Goal: Information Seeking & Learning: Learn about a topic

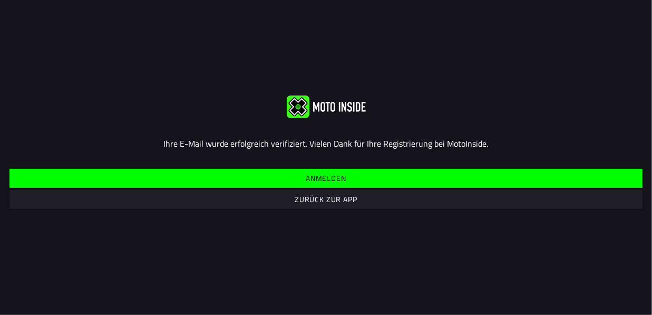
drag, startPoint x: 641, startPoint y: 15, endPoint x: 614, endPoint y: 17, distance: 27.0
drag, startPoint x: 614, startPoint y: 17, endPoint x: 314, endPoint y: 198, distance: 350.0
click at [0, 0] on slot "Zurück zur App" at bounding box center [0, 0] width 0 height 0
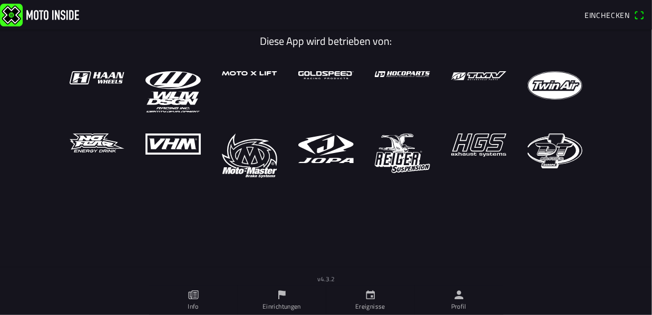
click at [461, 303] on ion-label "Profil" at bounding box center [458, 306] width 15 height 9
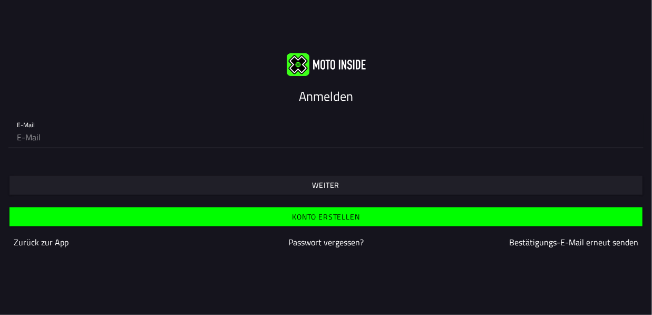
click at [76, 138] on input "email" at bounding box center [326, 137] width 618 height 21
type input "[PERSON_NAME][EMAIL_ADDRESS][DOMAIN_NAME]"
click at [0, 0] on slot "Weiter" at bounding box center [0, 0] width 0 height 0
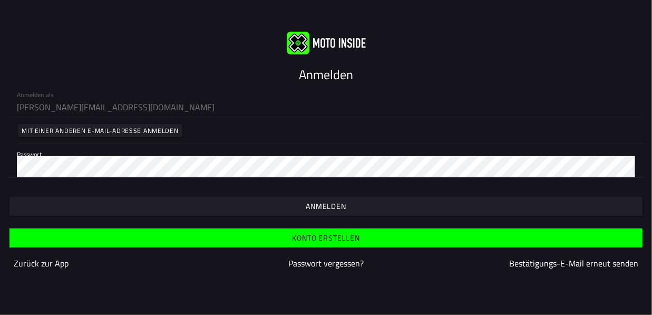
click at [0, 0] on slot "Anmelden" at bounding box center [0, 0] width 0 height 0
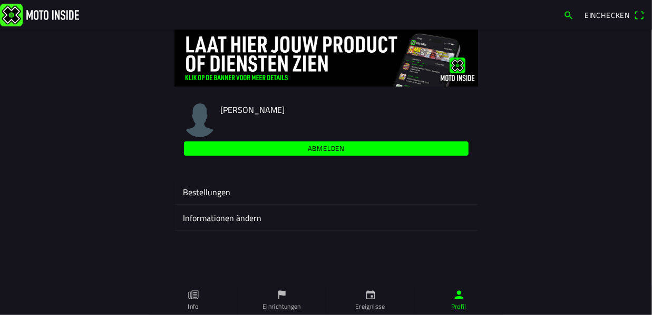
click at [199, 191] on ion-label "Bestellungen" at bounding box center [326, 192] width 287 height 13
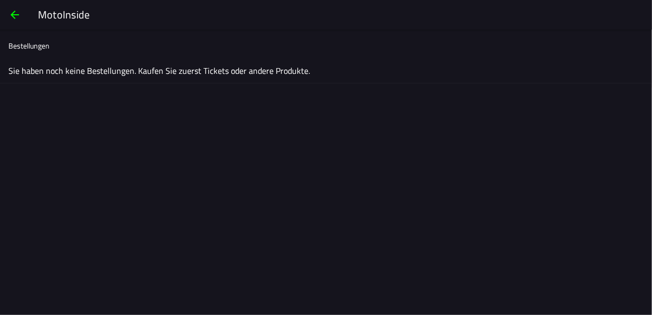
click at [9, 14] on span "button" at bounding box center [14, 14] width 13 height 25
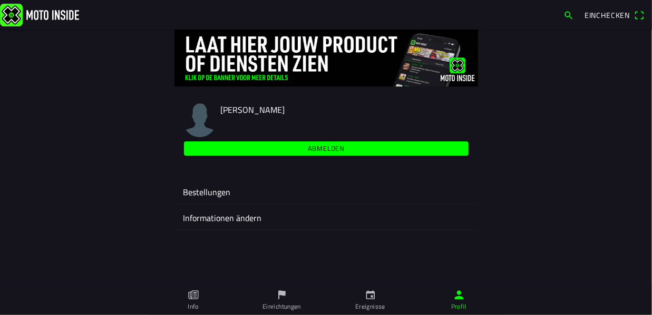
click at [375, 297] on icon "calendar" at bounding box center [371, 295] width 12 height 12
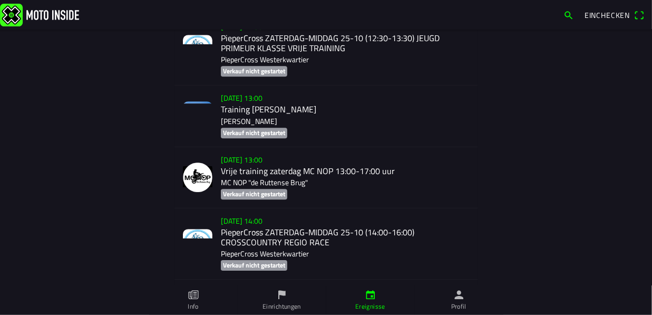
scroll to position [3442, 0]
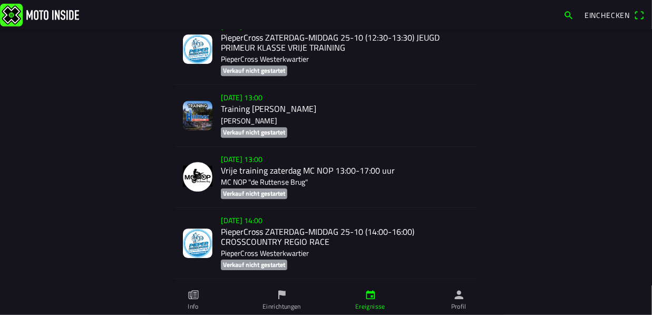
click at [277, 300] on icon "flag" at bounding box center [282, 295] width 12 height 12
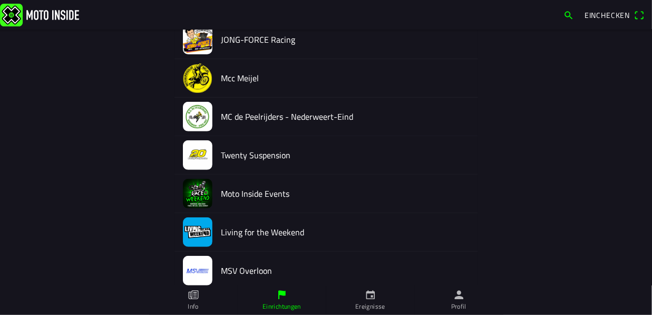
scroll to position [175, 0]
click at [189, 152] on img at bounding box center [198, 155] width 30 height 30
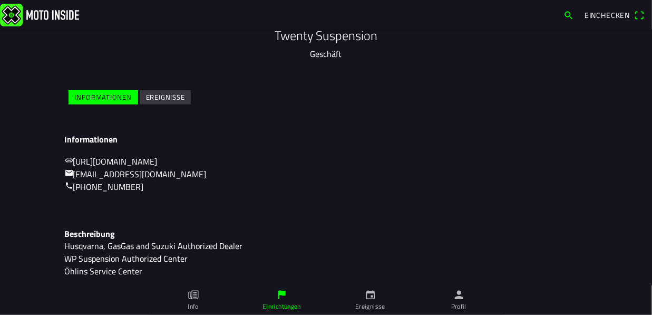
scroll to position [104, 0]
click at [0, 0] on slot "Ereignisse" at bounding box center [0, 0] width 0 height 0
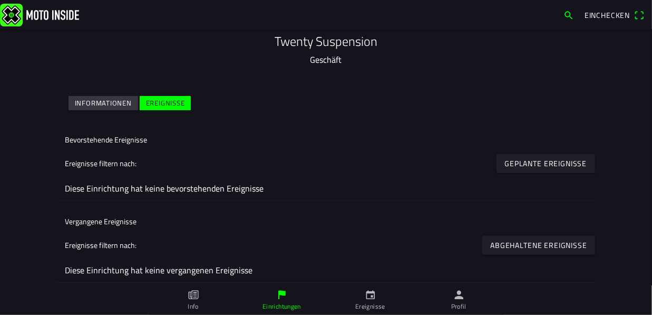
scroll to position [100, 0]
click at [0, 0] on slot "Informationen" at bounding box center [0, 0] width 0 height 0
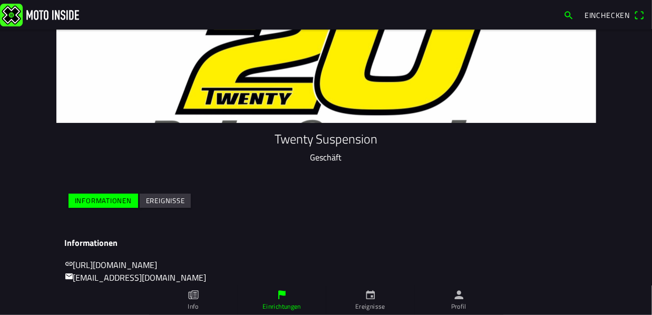
scroll to position [0, 0]
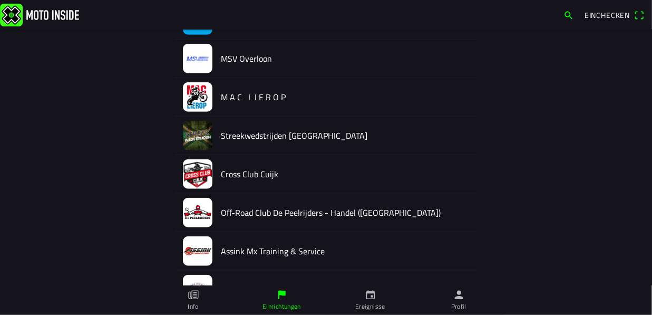
scroll to position [386, 0]
click at [191, 210] on img at bounding box center [198, 213] width 30 height 30
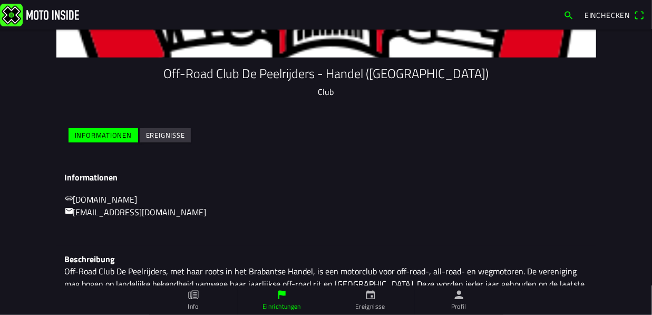
scroll to position [92, 0]
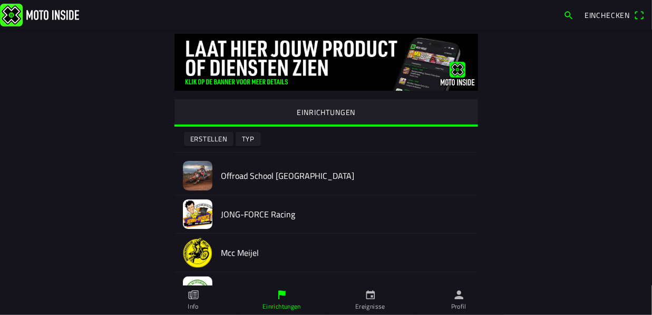
click at [196, 173] on img at bounding box center [198, 176] width 30 height 30
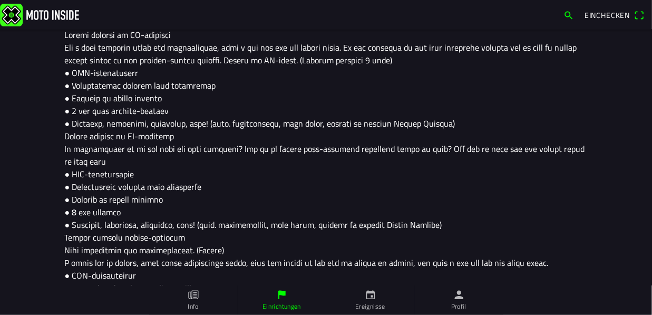
scroll to position [316, 0]
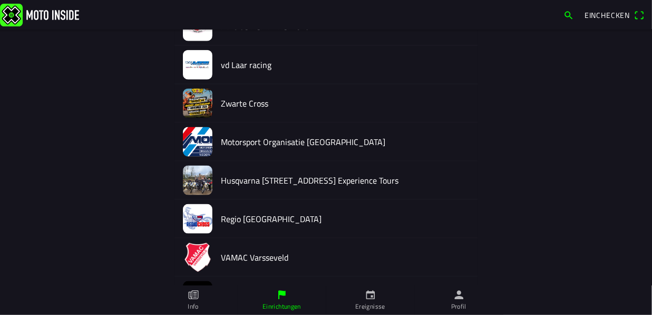
scroll to position [649, 0]
click at [198, 178] on img at bounding box center [198, 181] width 30 height 30
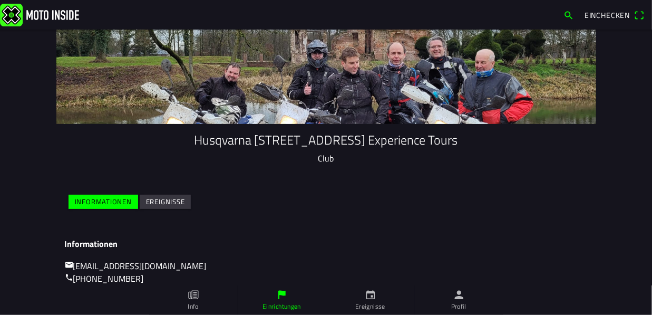
scroll to position [18, 0]
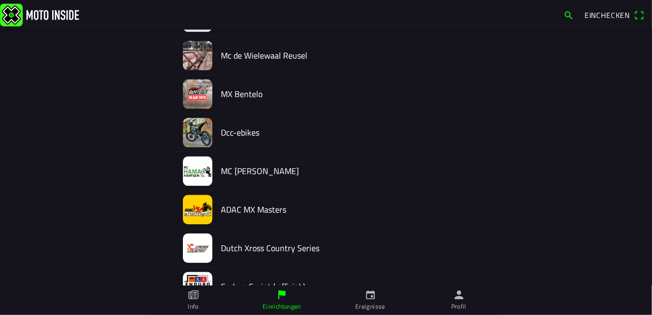
scroll to position [3161, 0]
click at [199, 194] on img at bounding box center [198, 209] width 30 height 30
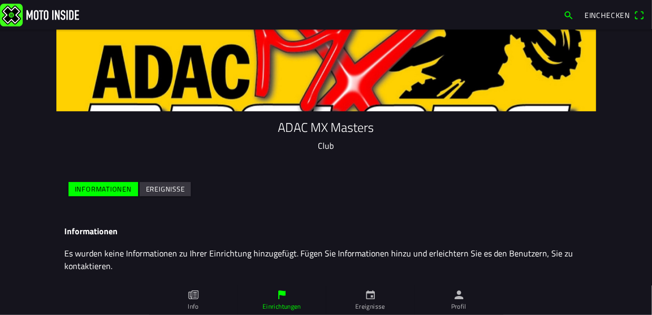
scroll to position [18, 0]
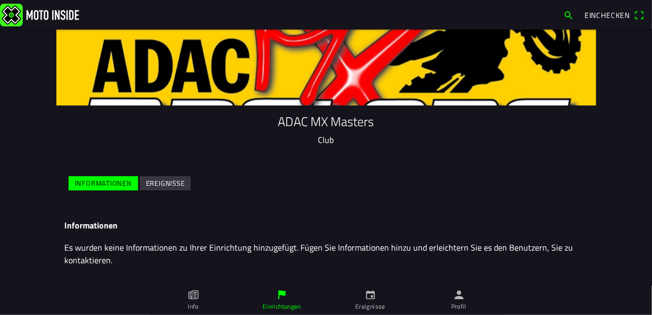
click at [0, 0] on slot "Ereignisse" at bounding box center [0, 0] width 0 height 0
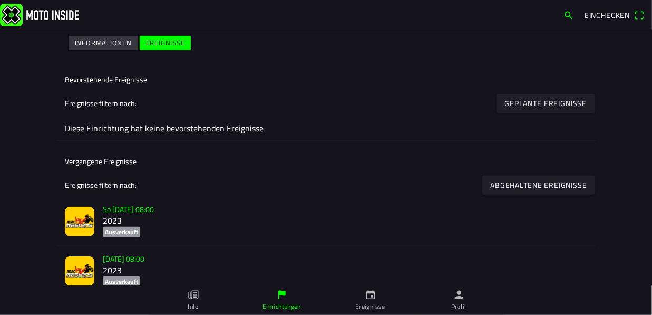
scroll to position [173, 0]
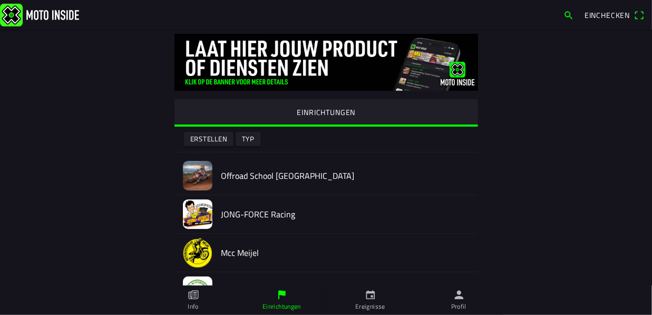
click at [373, 299] on icon "calendar" at bounding box center [370, 294] width 9 height 9
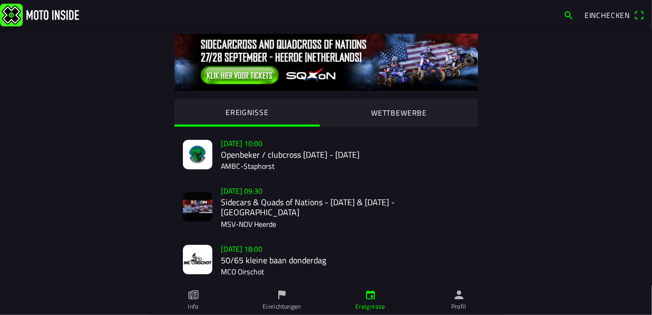
click at [280, 297] on icon "flag" at bounding box center [282, 295] width 12 height 12
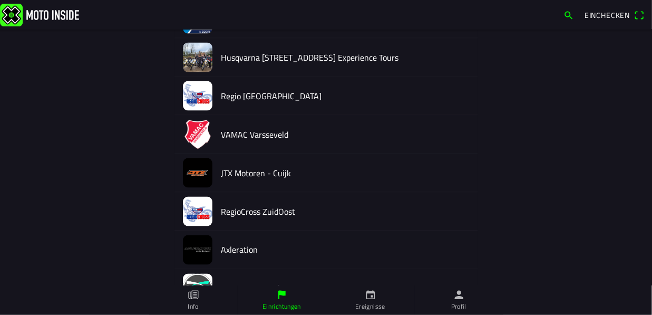
scroll to position [773, 0]
click at [192, 131] on img at bounding box center [198, 134] width 30 height 30
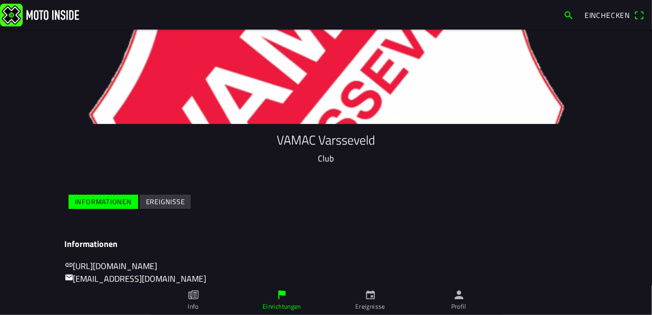
click at [0, 0] on slot "Ereignisse" at bounding box center [0, 0] width 0 height 0
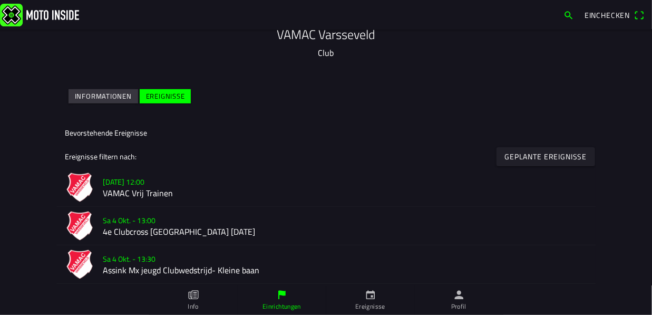
scroll to position [105, 0]
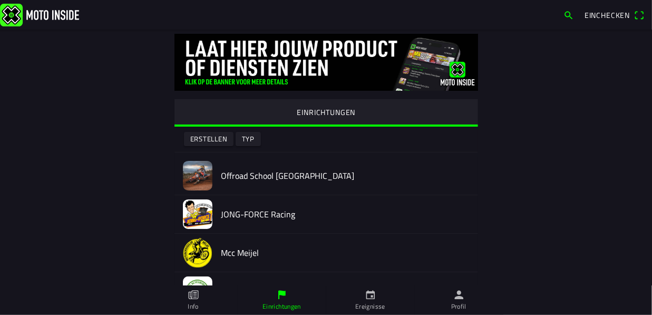
click at [199, 296] on icon "paper" at bounding box center [194, 295] width 12 height 12
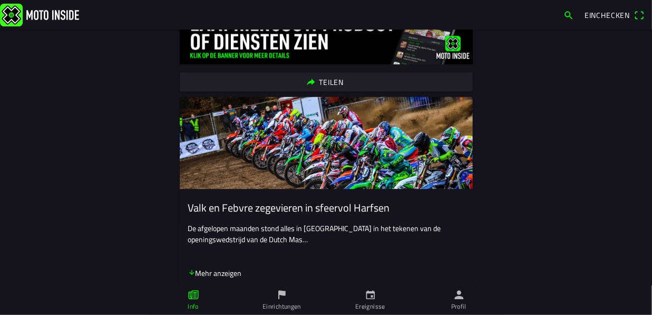
scroll to position [913, 0]
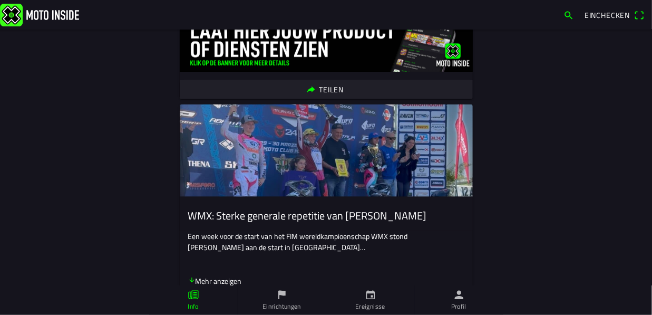
click at [270, 142] on img at bounding box center [326, 150] width 293 height 92
click at [258, 52] on img at bounding box center [326, 43] width 293 height 55
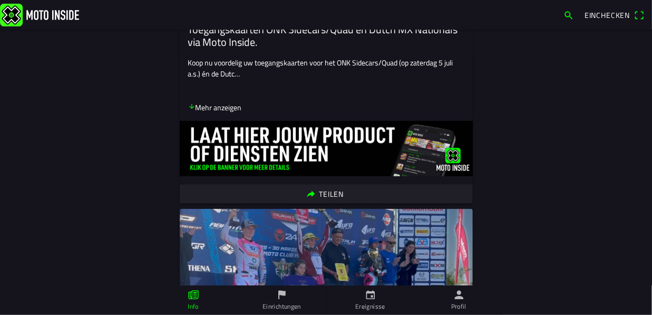
scroll to position [526, 0]
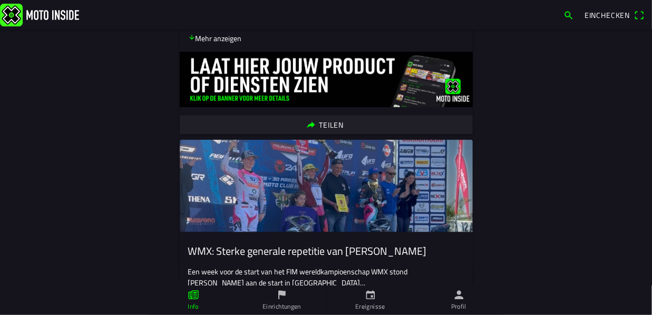
click at [263, 196] on img at bounding box center [326, 186] width 293 height 92
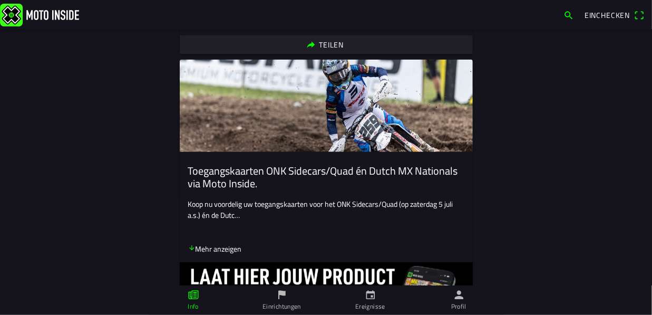
scroll to position [385, 0]
click at [197, 249] on p "Mehr anzeigen" at bounding box center [215, 248] width 54 height 11
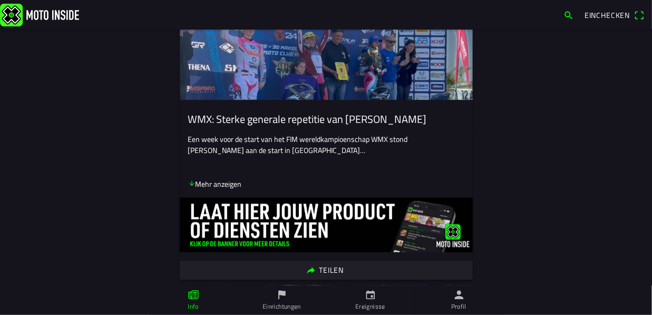
scroll to position [877, 0]
click at [206, 189] on p "Mehr anzeigen" at bounding box center [215, 183] width 54 height 11
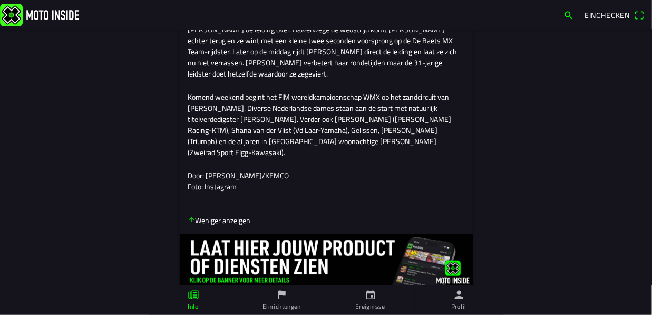
scroll to position [1087, 0]
